Goal: Transaction & Acquisition: Download file/media

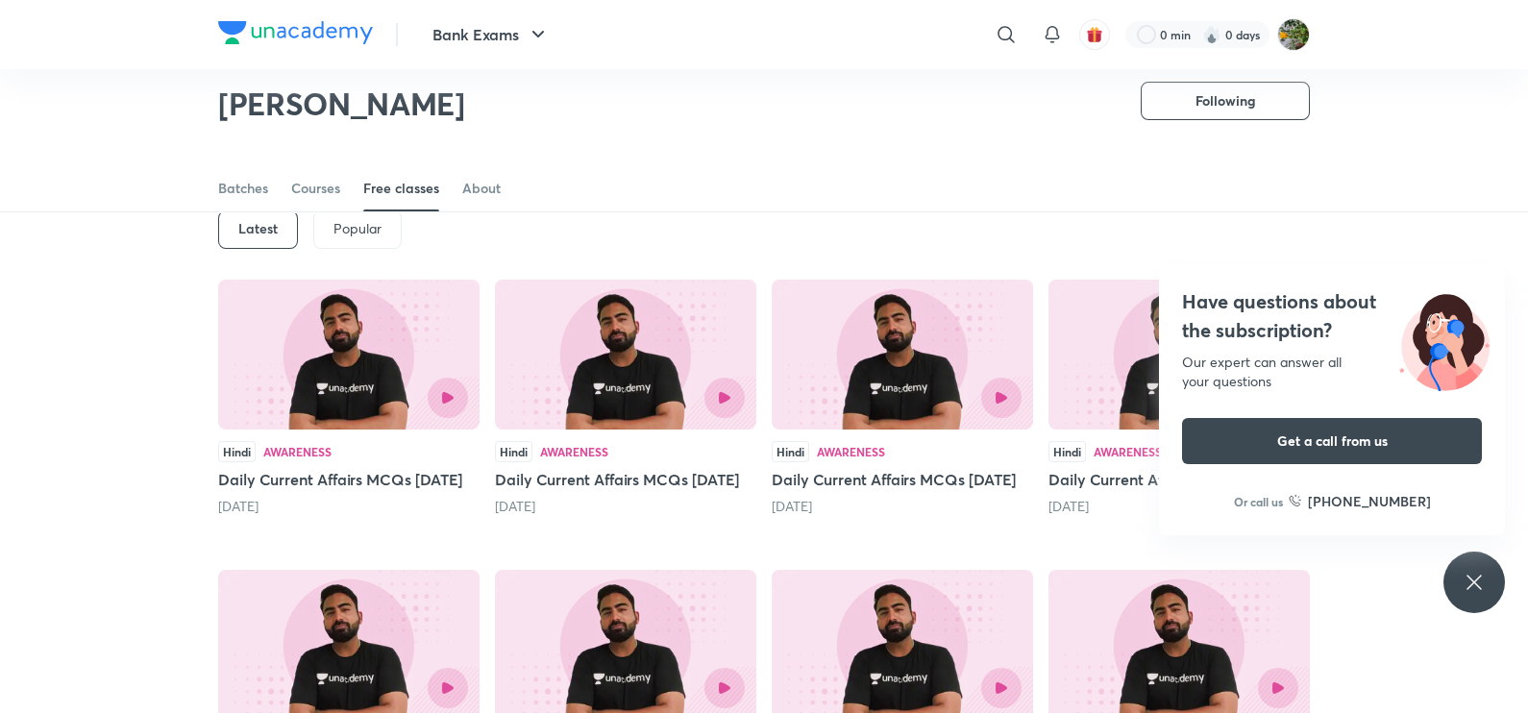
click at [1485, 560] on div "Have questions about the subscription? Our expert can answer all your questions…" at bounding box center [1475, 583] width 62 height 62
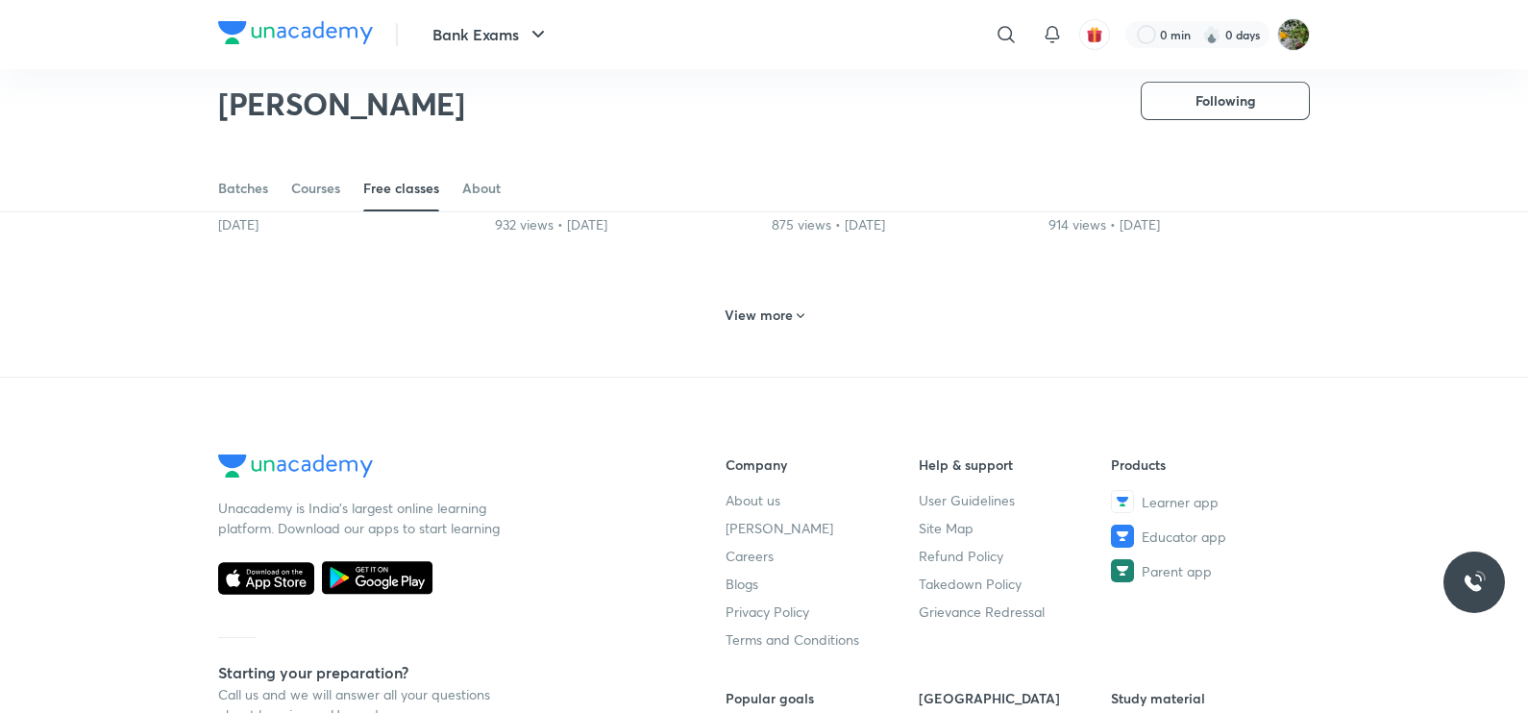
scroll to position [950, 0]
click at [770, 322] on h6 "View more" at bounding box center [759, 312] width 68 height 19
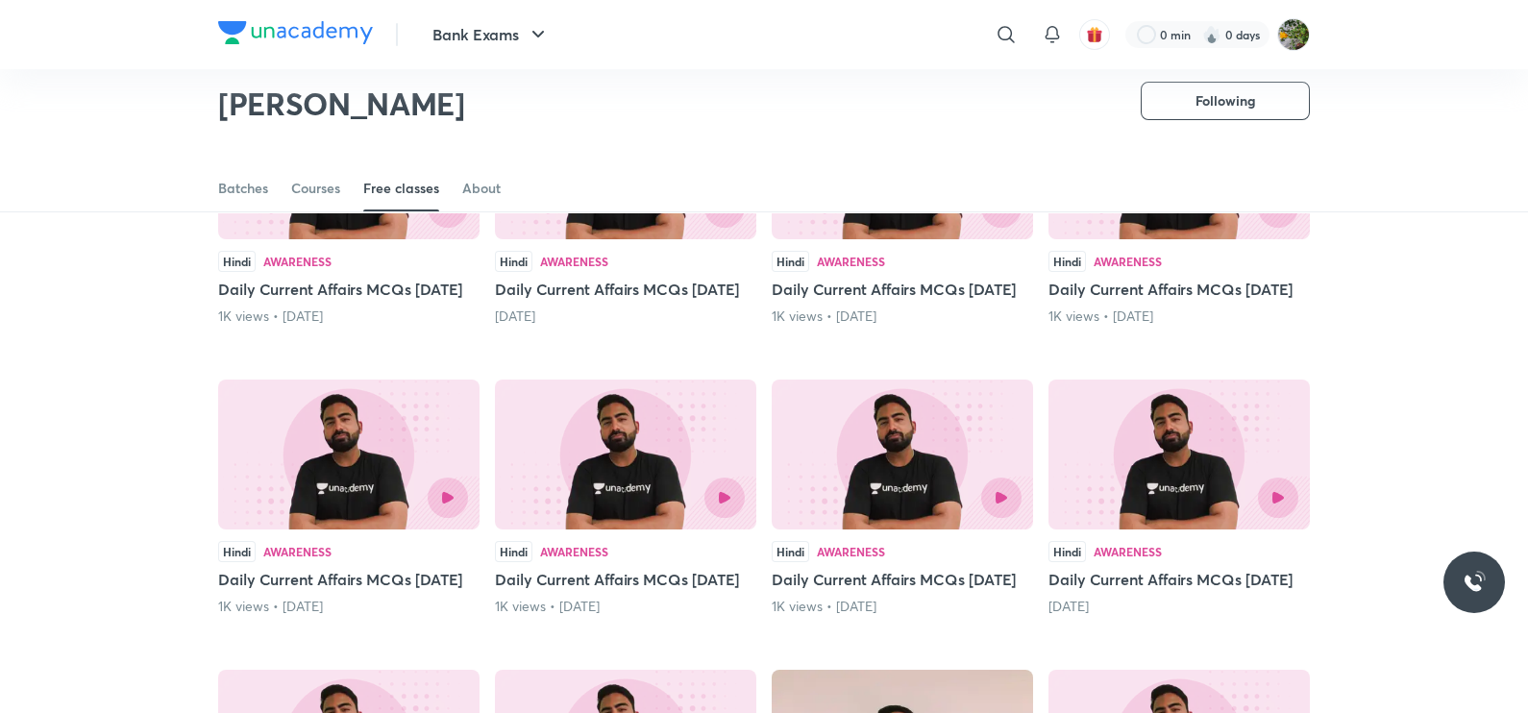
scroll to position [1190, 0]
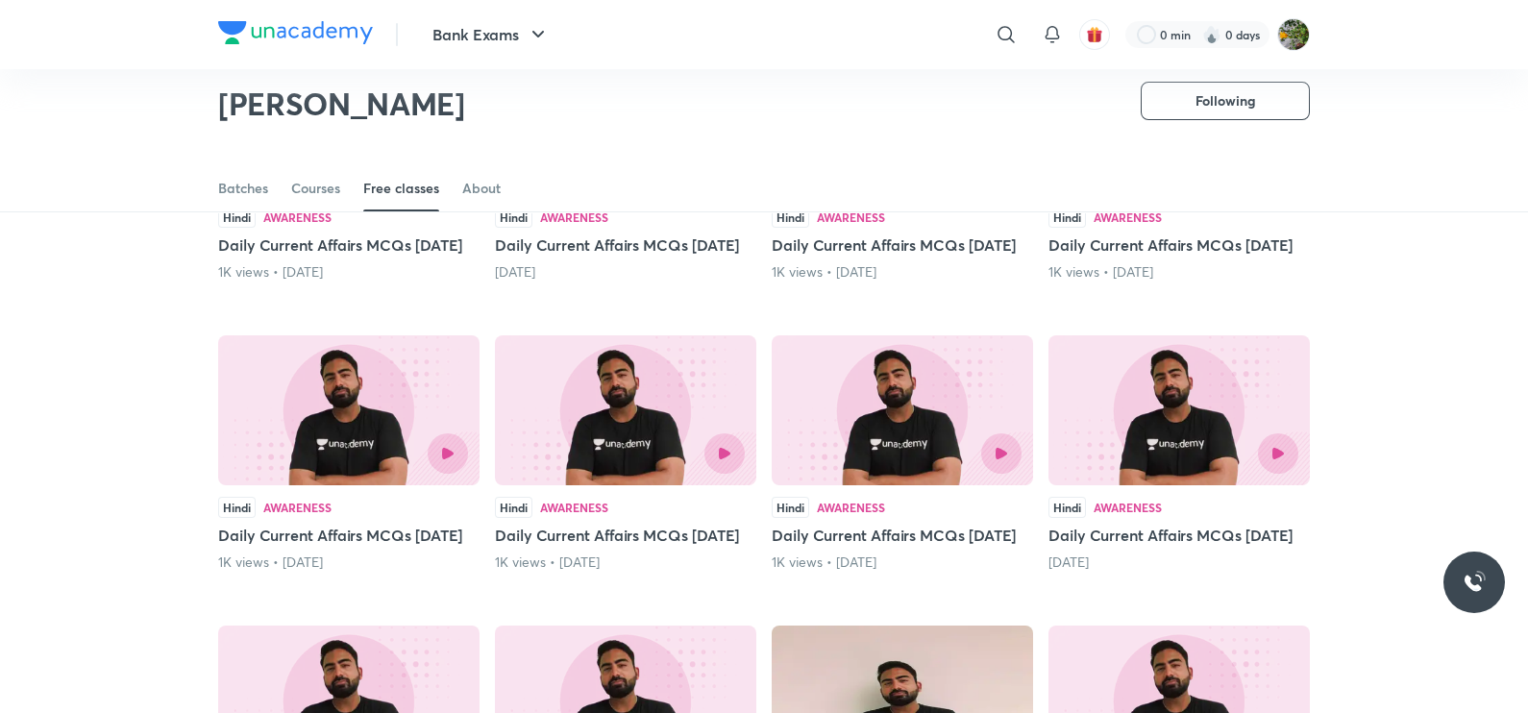
click at [373, 228] on div "Hindi Awareness" at bounding box center [348, 217] width 261 height 21
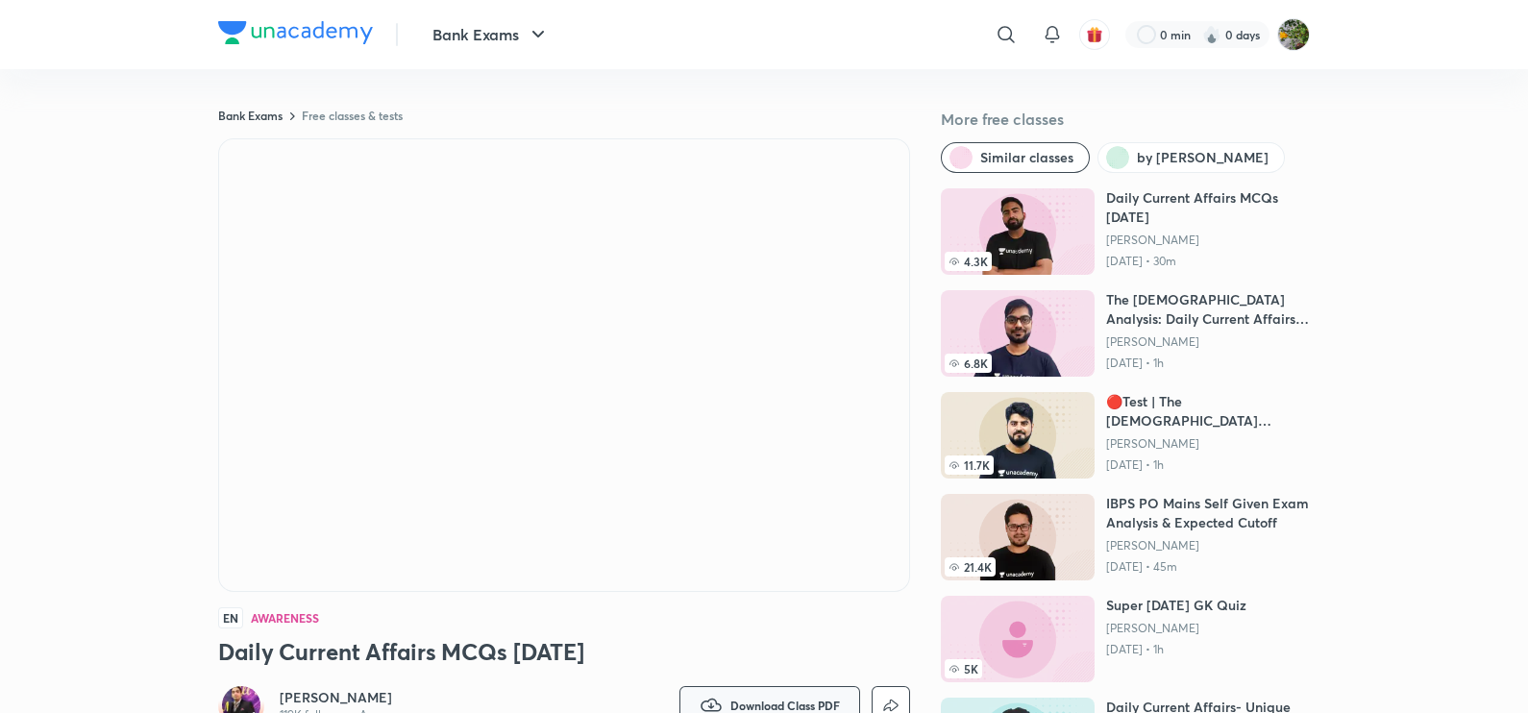
click at [829, 699] on span "Download Class PDF" at bounding box center [785, 705] width 110 height 15
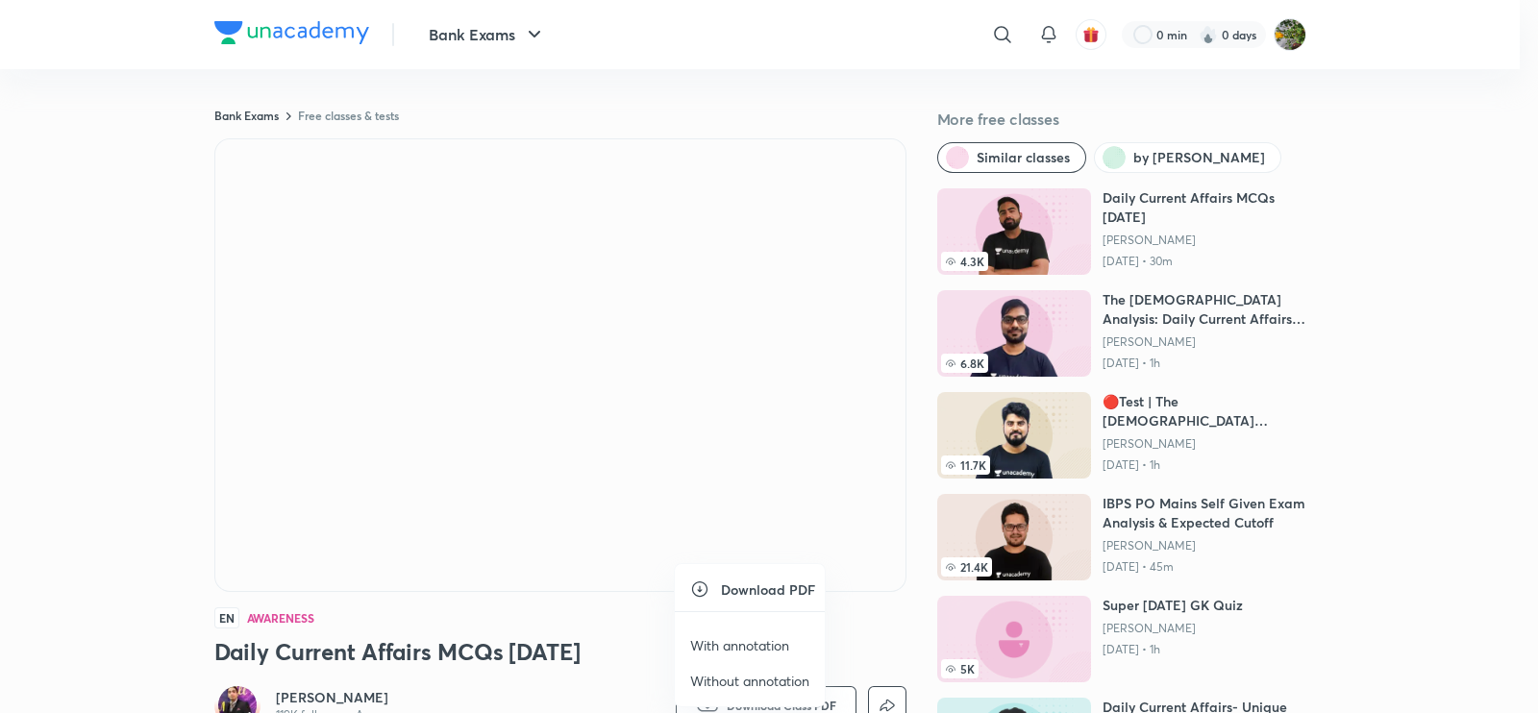
click at [701, 636] on p "With annotation" at bounding box center [739, 645] width 99 height 20
